Goal: Task Accomplishment & Management: Manage account settings

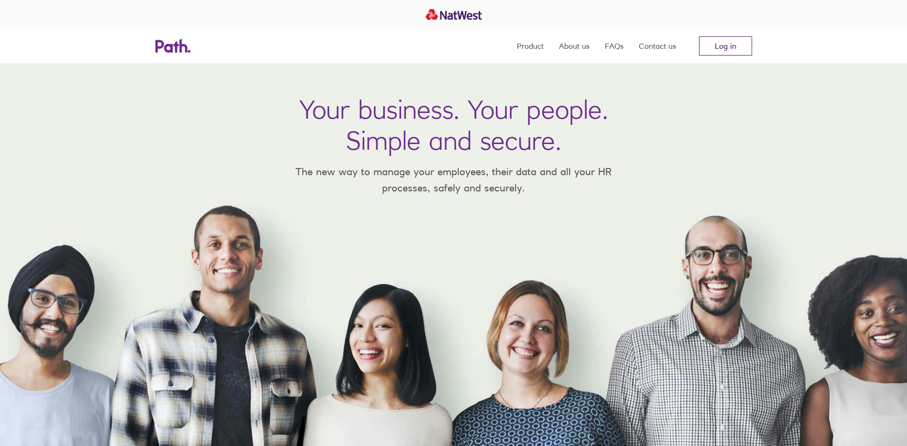
click at [725, 47] on link "Log in" at bounding box center [725, 45] width 53 height 19
click at [737, 46] on link "Log in" at bounding box center [725, 45] width 53 height 19
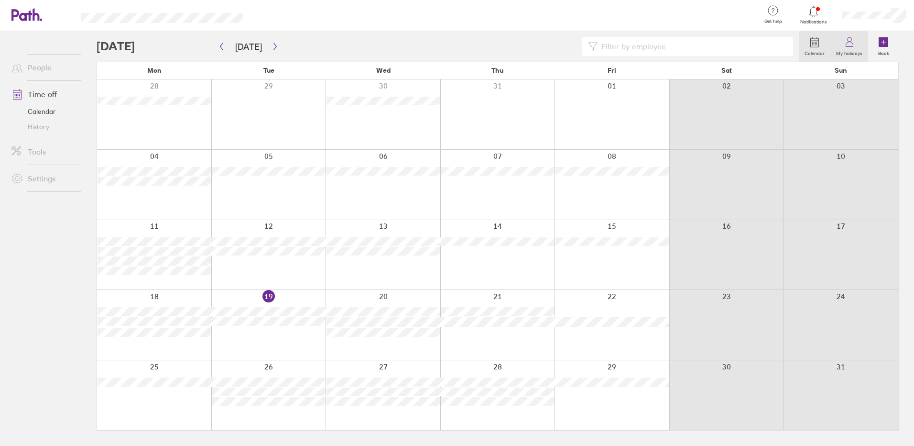
click at [849, 42] on icon at bounding box center [849, 44] width 7 height 5
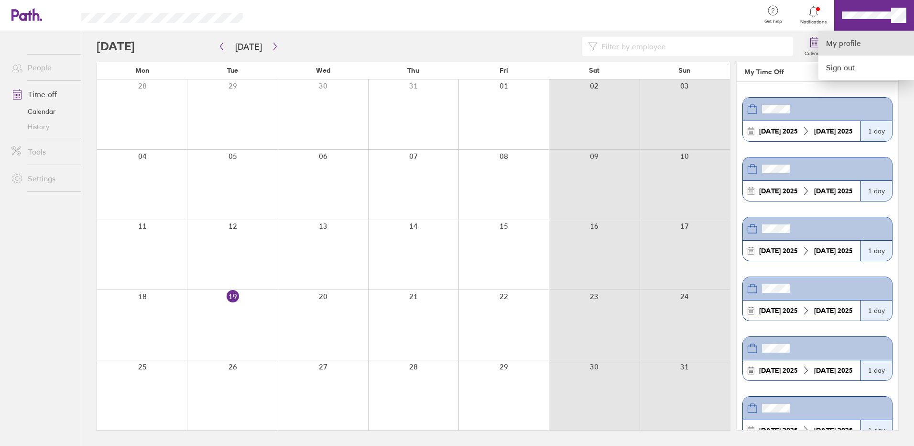
click at [834, 45] on link "My profile" at bounding box center [867, 43] width 96 height 24
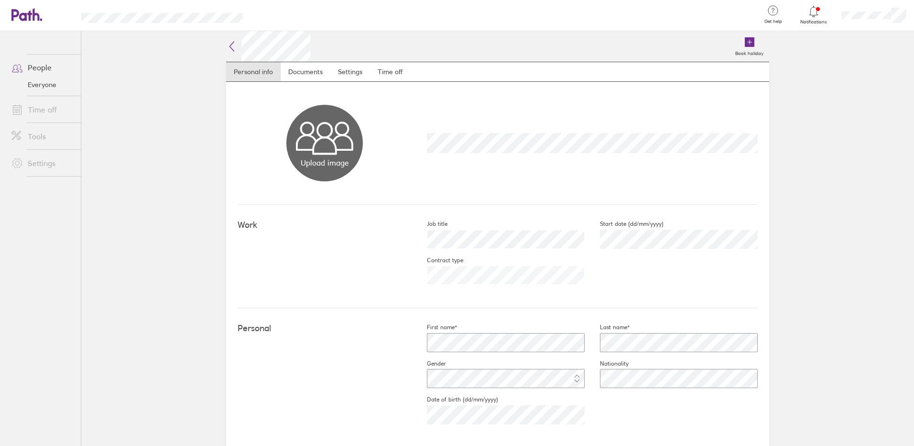
click at [865, 10] on div at bounding box center [874, 15] width 80 height 31
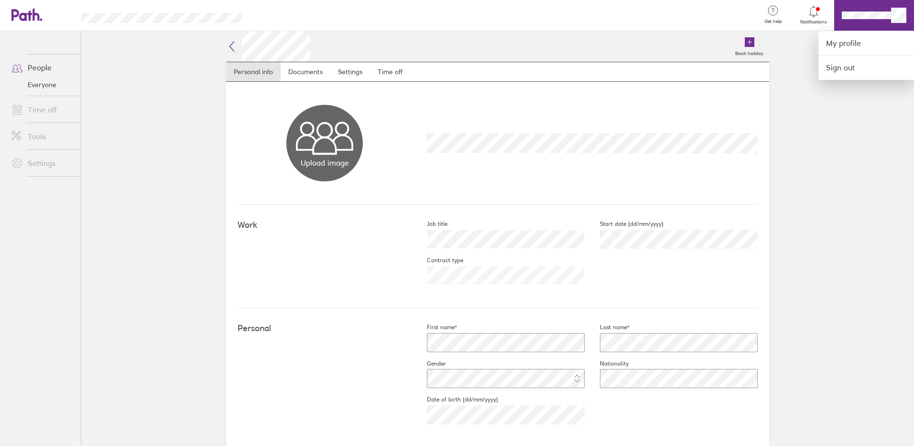
click at [863, 16] on div at bounding box center [457, 223] width 914 height 446
click at [399, 67] on div at bounding box center [457, 223] width 914 height 446
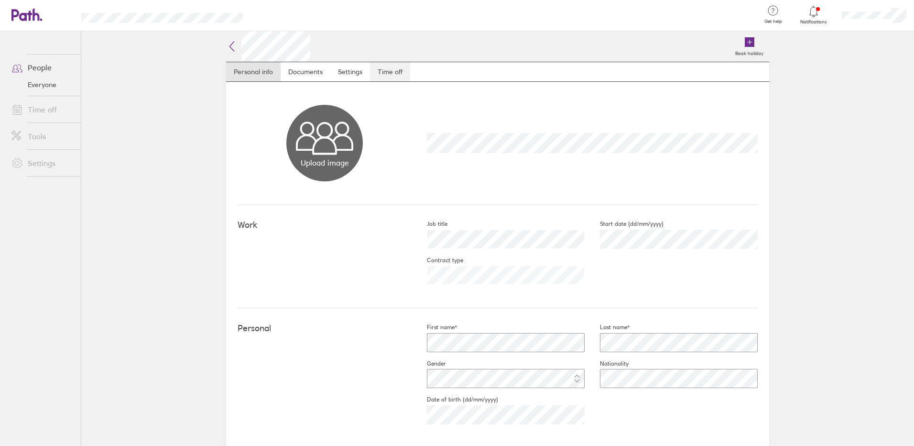
click at [389, 75] on link "Time off" at bounding box center [390, 71] width 40 height 19
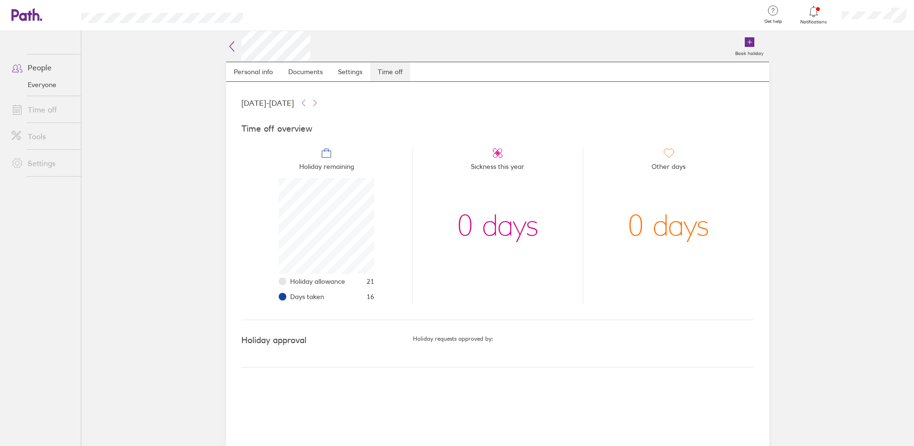
scroll to position [96, 96]
